Goal: Information Seeking & Learning: Learn about a topic

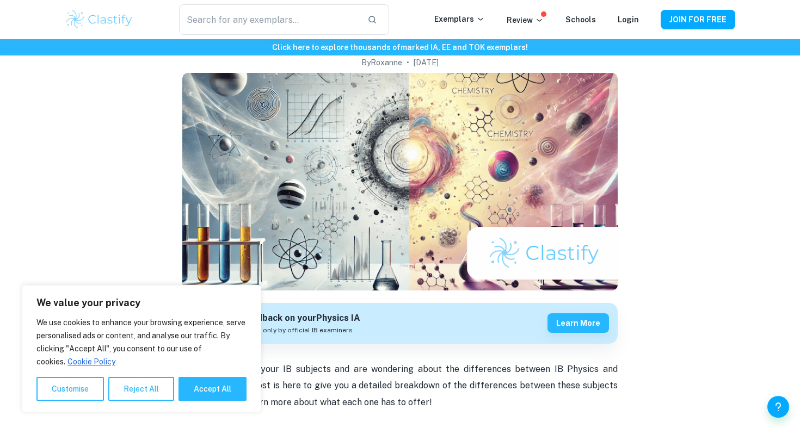
scroll to position [110, 0]
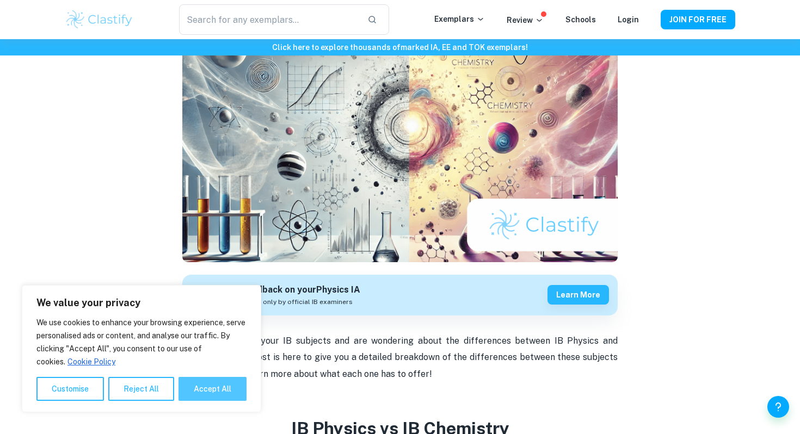
click at [218, 394] on button "Accept All" at bounding box center [213, 389] width 68 height 24
checkbox input "true"
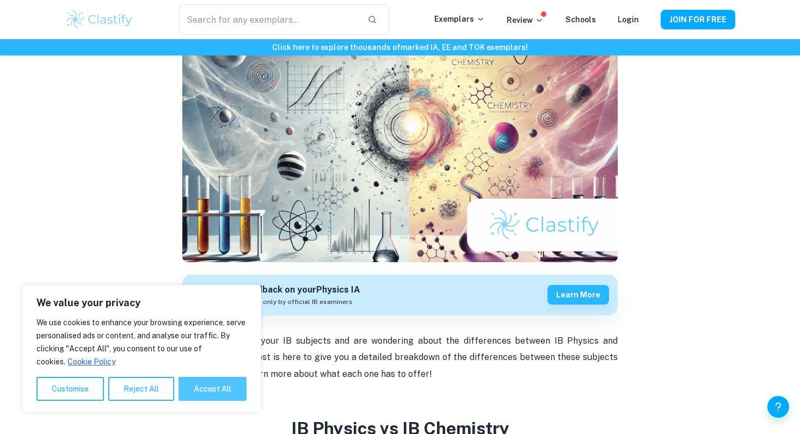
checkbox input "true"
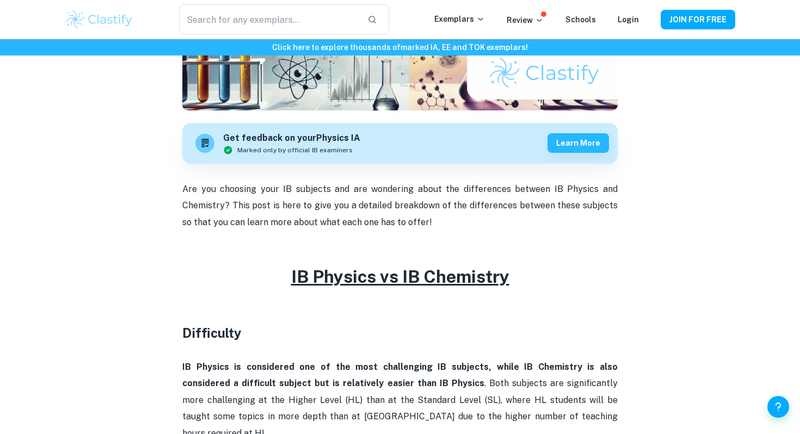
scroll to position [263, 0]
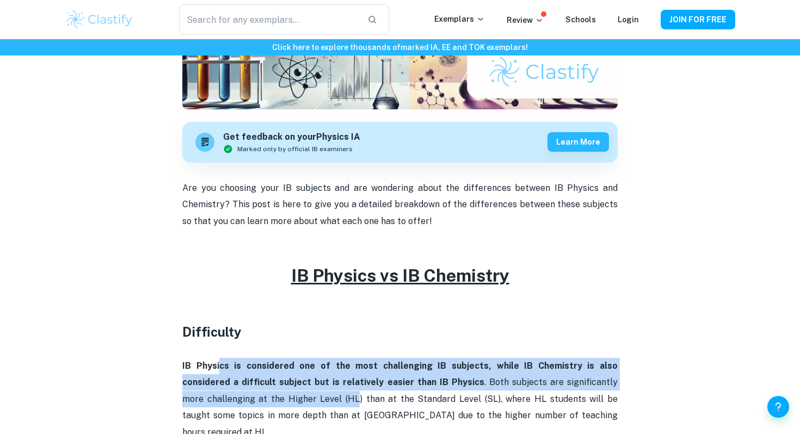
drag, startPoint x: 214, startPoint y: 367, endPoint x: 267, endPoint y: 395, distance: 58.9
click at [267, 395] on p "IB Physics is considered one of the most challenging IB subjects, while IB Chem…" at bounding box center [400, 399] width 436 height 83
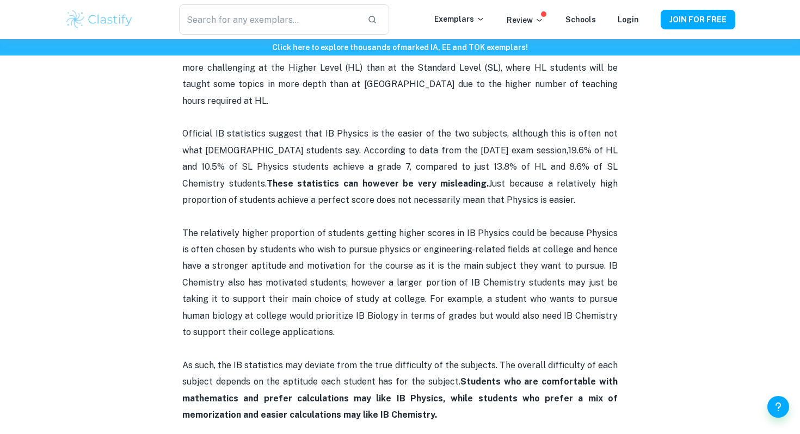
scroll to position [593, 0]
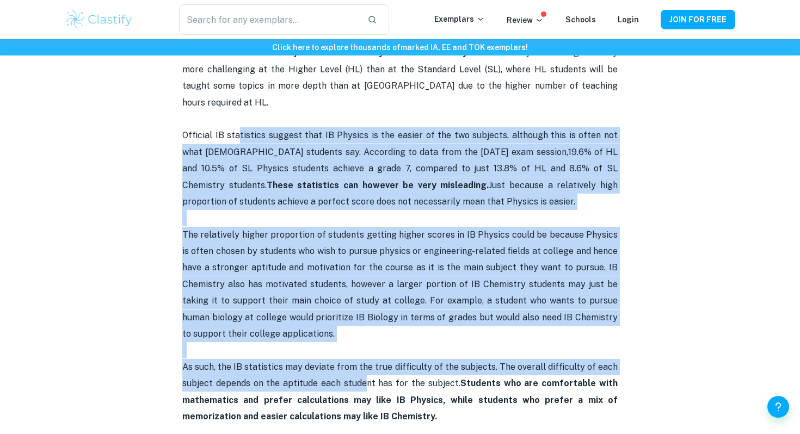
drag, startPoint x: 238, startPoint y: 117, endPoint x: 369, endPoint y: 370, distance: 284.9
click at [300, 301] on span "The relatively higher proportion of students getting higher scores in IB Physic…" at bounding box center [400, 284] width 436 height 109
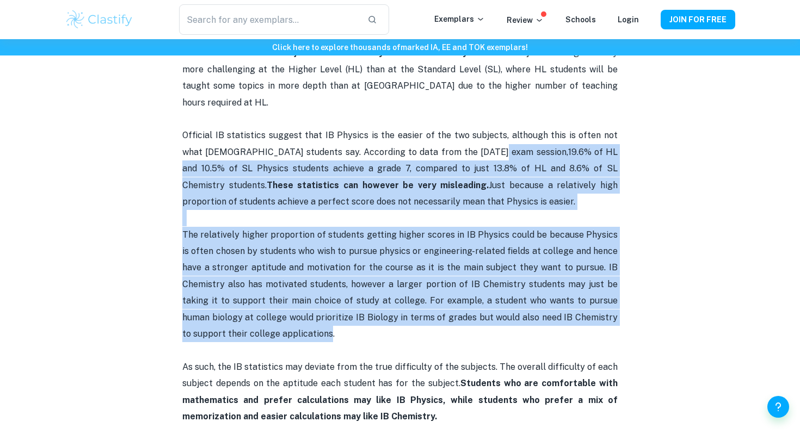
drag, startPoint x: 316, startPoint y: 319, endPoint x: 462, endPoint y: 137, distance: 233.5
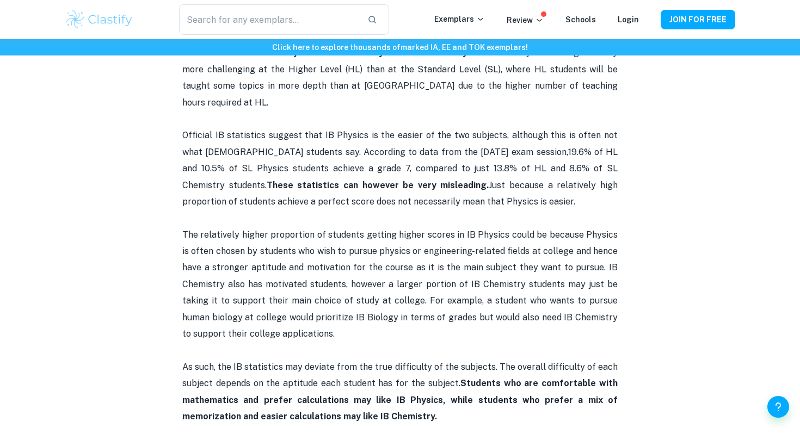
click at [462, 137] on p "Official IB statistics suggest that IB Physics is the easier of the two subject…" at bounding box center [400, 168] width 436 height 83
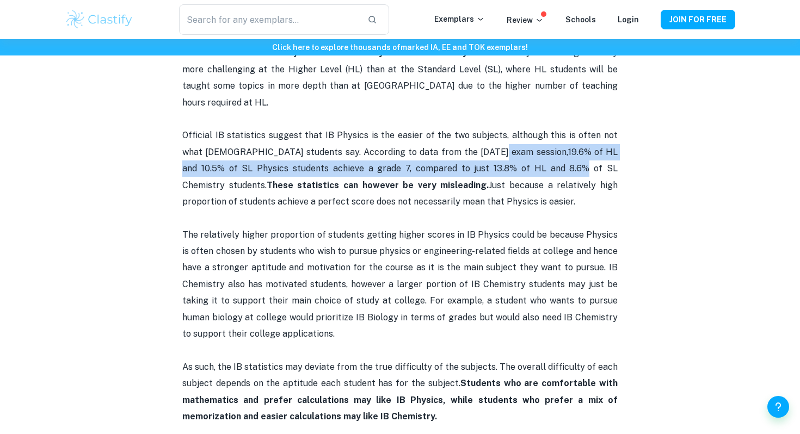
drag, startPoint x: 462, startPoint y: 137, endPoint x: 468, endPoint y: 152, distance: 16.7
click at [468, 152] on p "Official IB statistics suggest that IB Physics is the easier of the two subject…" at bounding box center [400, 168] width 436 height 83
click at [468, 152] on span "19.6% of HL and 10.5% of SL Physics students achieve a grade 7, compared to jus…" at bounding box center [400, 169] width 436 height 44
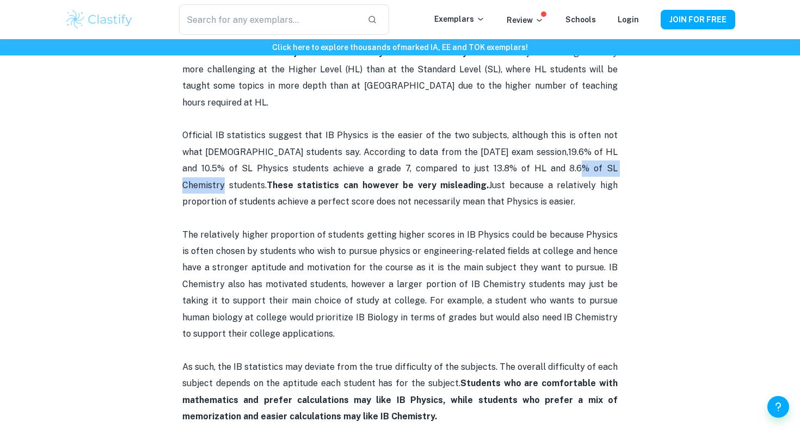
drag, startPoint x: 468, startPoint y: 152, endPoint x: 507, endPoint y: 144, distance: 40.7
click at [507, 144] on p "Official IB statistics suggest that IB Physics is the easier of the two subject…" at bounding box center [400, 168] width 436 height 83
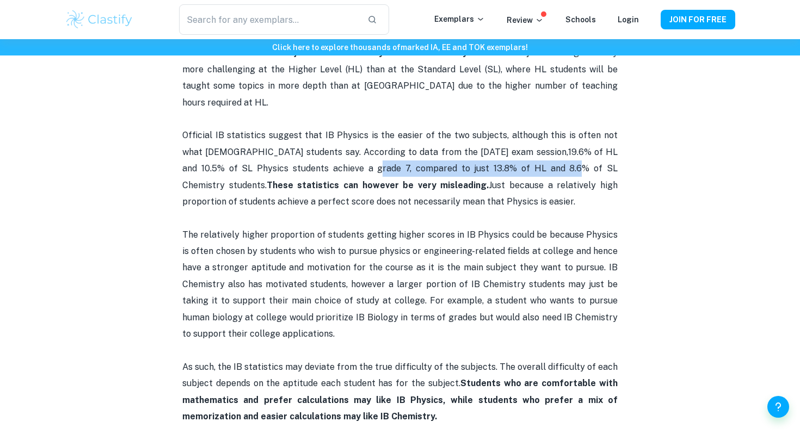
drag, startPoint x: 270, startPoint y: 152, endPoint x: 469, endPoint y: 156, distance: 198.7
click at [469, 156] on span "19.6% of HL and 10.5% of SL Physics students achieve a grade 7, compared to jus…" at bounding box center [400, 169] width 436 height 44
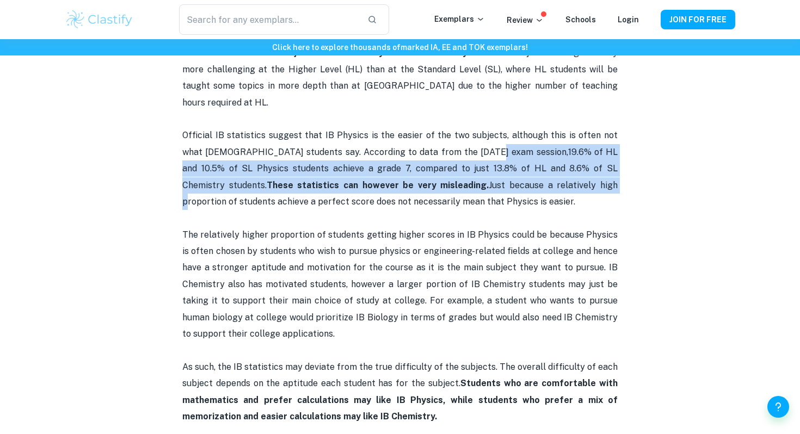
drag, startPoint x: 484, startPoint y: 161, endPoint x: 461, endPoint y: 137, distance: 34.3
click at [461, 137] on p "Official IB statistics suggest that IB Physics is the easier of the two subject…" at bounding box center [400, 168] width 436 height 83
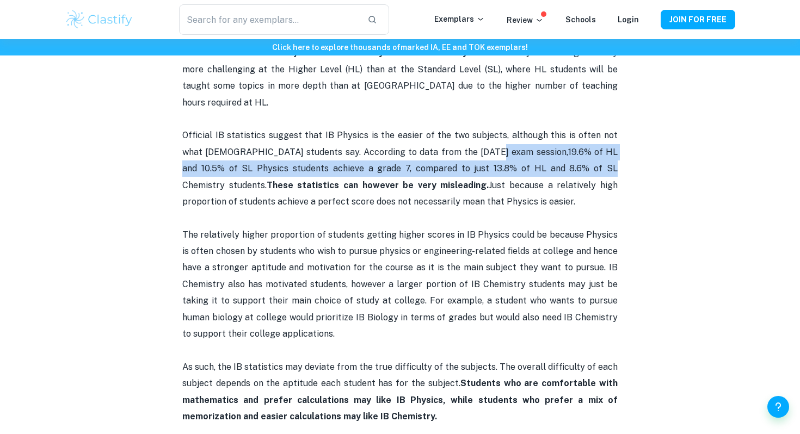
drag, startPoint x: 461, startPoint y: 137, endPoint x: 498, endPoint y: 147, distance: 39.0
click at [498, 147] on p "Official IB statistics suggest that IB Physics is the easier of the two subject…" at bounding box center [400, 168] width 436 height 83
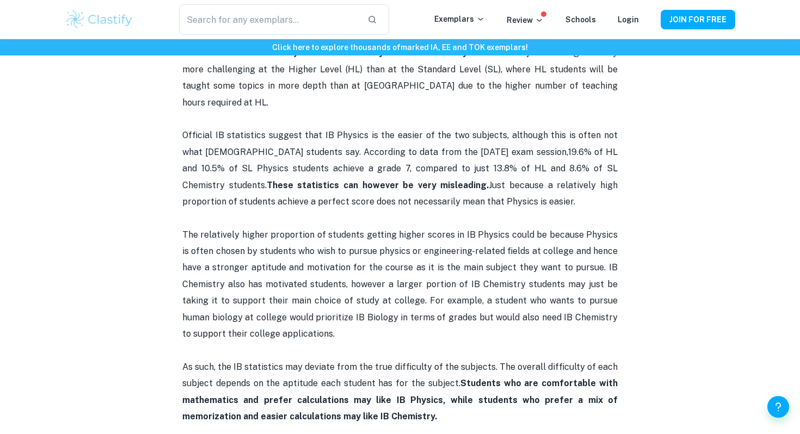
click at [438, 137] on p "Official IB statistics suggest that IB Physics is the easier of the two subject…" at bounding box center [400, 168] width 436 height 83
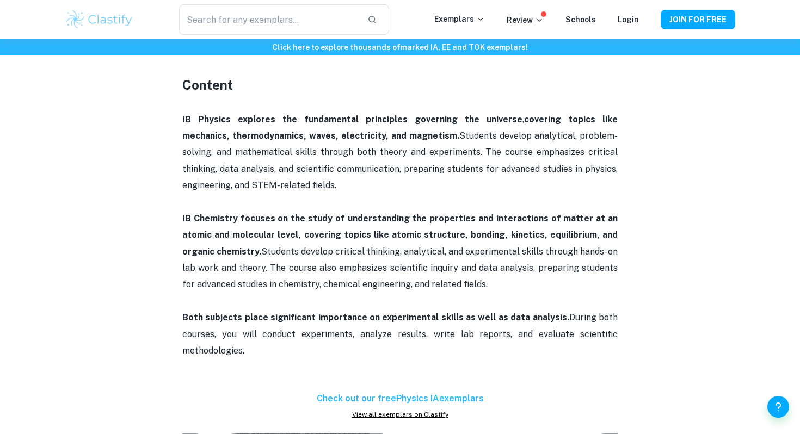
scroll to position [975, 0]
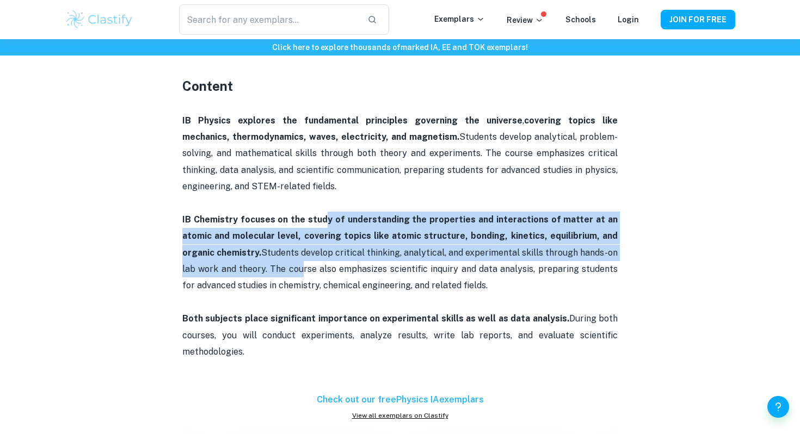
drag, startPoint x: 328, startPoint y: 198, endPoint x: 296, endPoint y: 255, distance: 66.3
click at [296, 255] on p "IB Chemistry focuses on the study of understanding the properties and interacti…" at bounding box center [400, 253] width 436 height 83
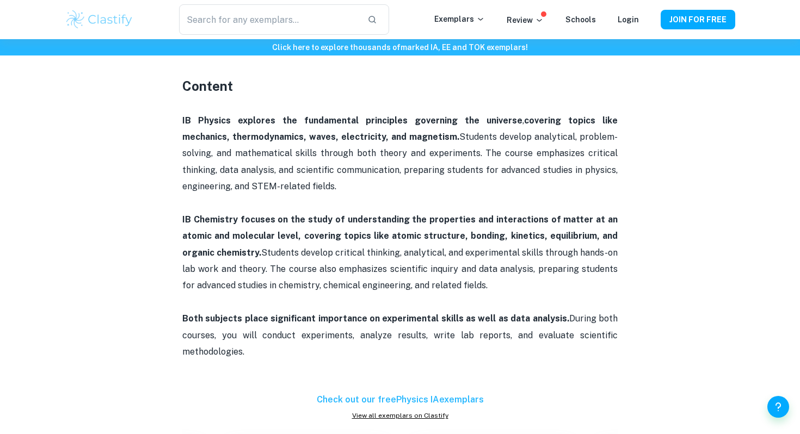
click at [748, 65] on div "Home Blog IB Physics vs IB Chemistry IB Physics vs IB Chemistry By [PERSON_NAME…" at bounding box center [400, 314] width 697 height 2501
